Goal: Task Accomplishment & Management: Manage account settings

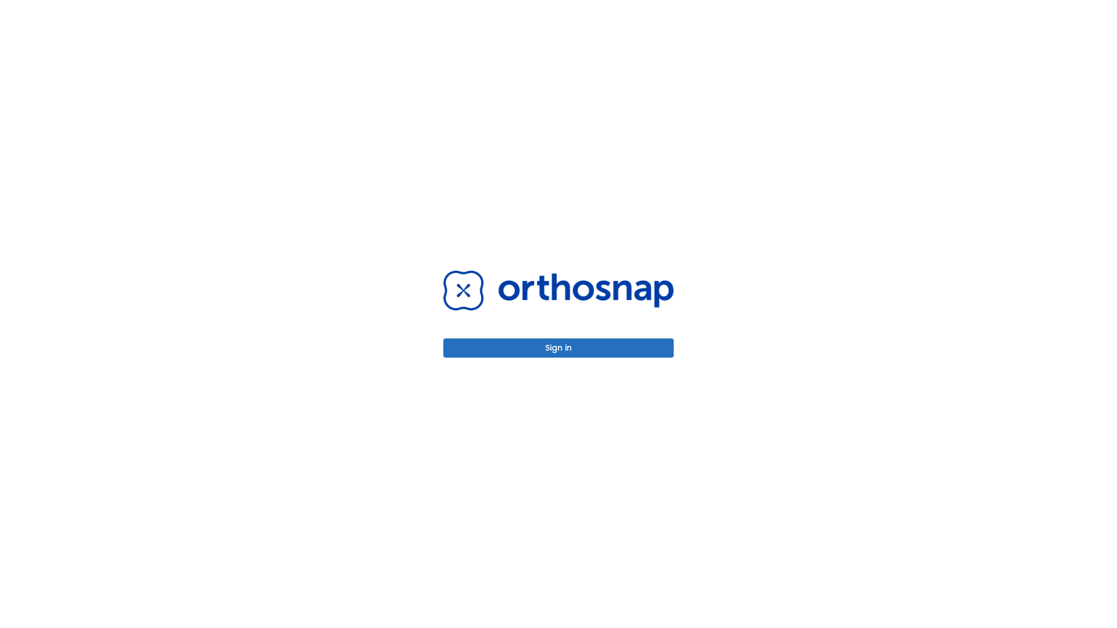
click at [558, 348] on button "Sign in" at bounding box center [558, 348] width 230 height 19
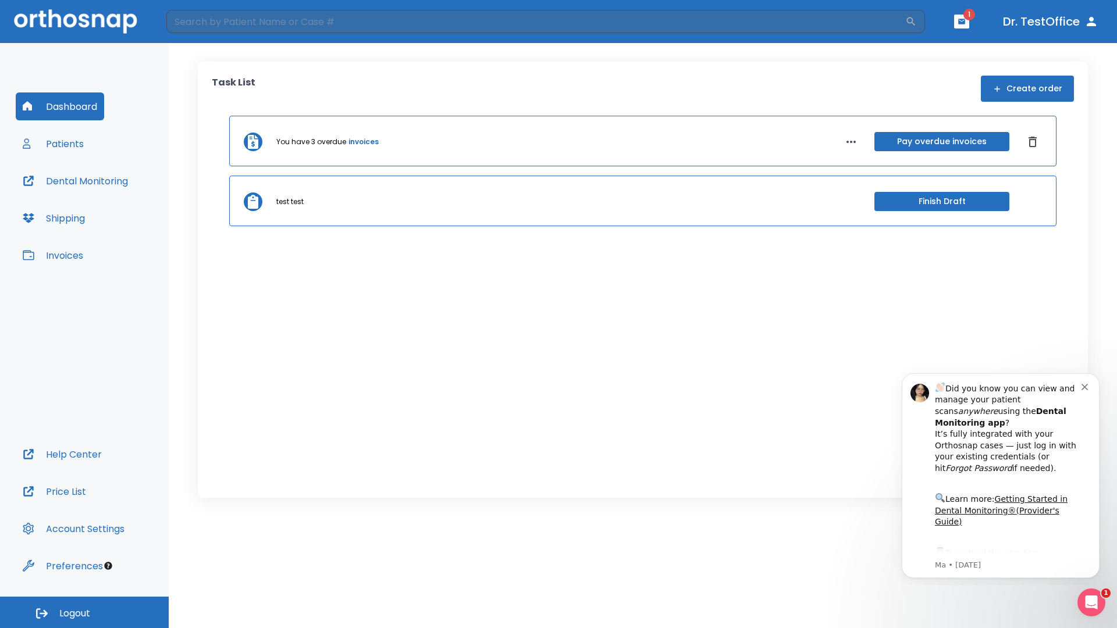
click at [84, 613] on span "Logout" at bounding box center [74, 613] width 31 height 13
